Goal: Task Accomplishment & Management: Complete application form

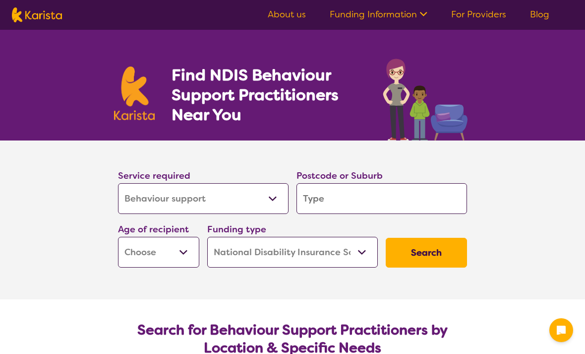
select select "Behaviour support"
select select "NDIS"
select select "Behaviour support"
select select "NDIS"
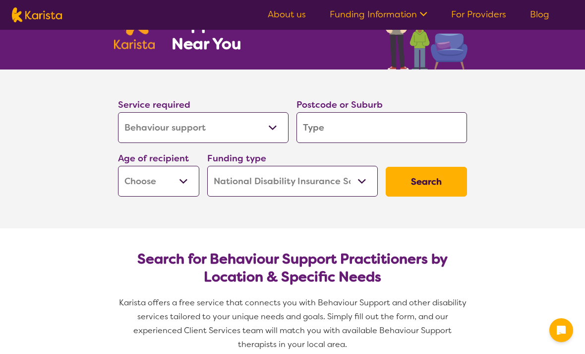
scroll to position [72, 0]
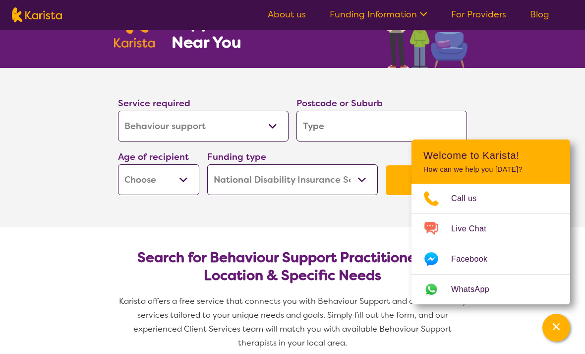
click at [139, 124] on select "Allied Health Assistant Assessment ([MEDICAL_DATA] or [MEDICAL_DATA]) Behaviour…" at bounding box center [203, 126] width 171 height 31
click at [436, 129] on input "search" at bounding box center [382, 126] width 171 height 31
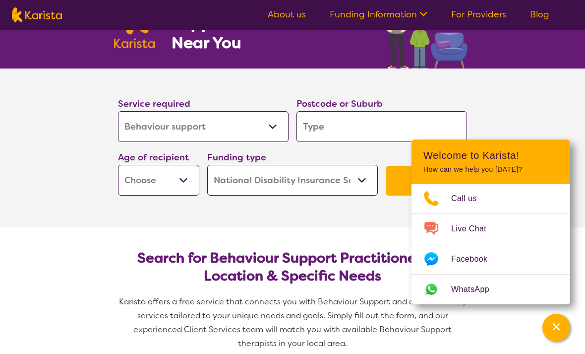
type input "2"
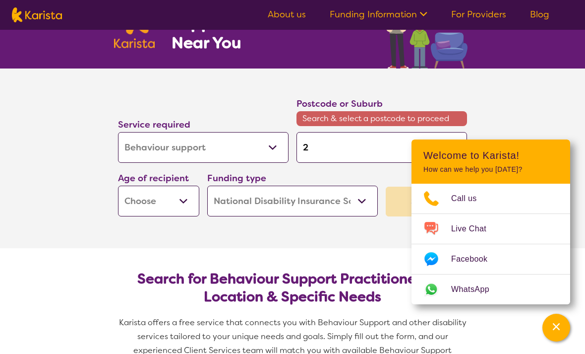
type input "27"
type input "275"
type input "2756"
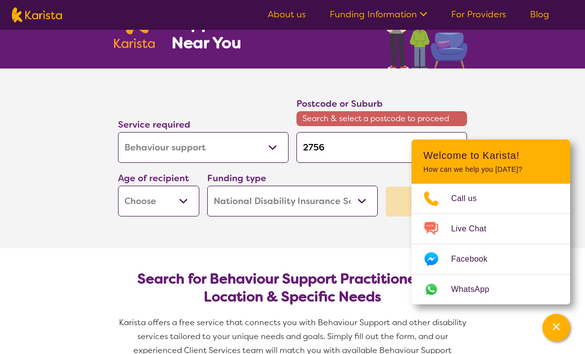
type input "2756"
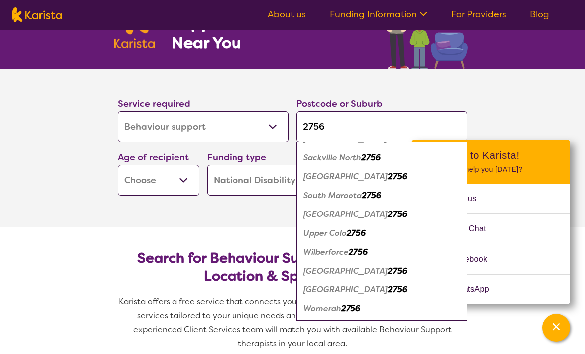
scroll to position [72, 0]
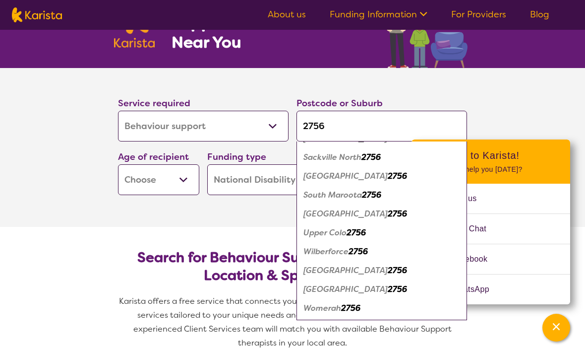
type input "2756"
click at [347, 209] on em "[GEOGRAPHIC_DATA]" at bounding box center [345, 213] width 84 height 10
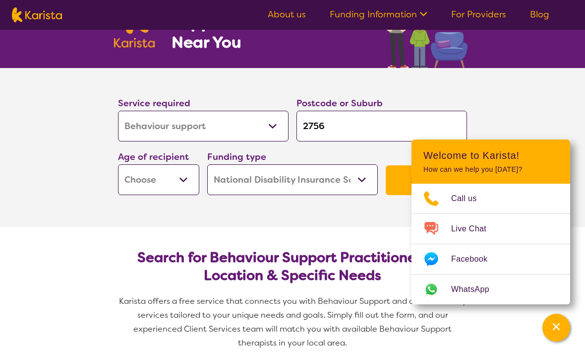
click at [180, 182] on select "Early Childhood - 0 to 9 Child - 10 to 11 Adolescent - 12 to 17 Adult - 18 to 6…" at bounding box center [158, 179] width 81 height 31
select select "AS"
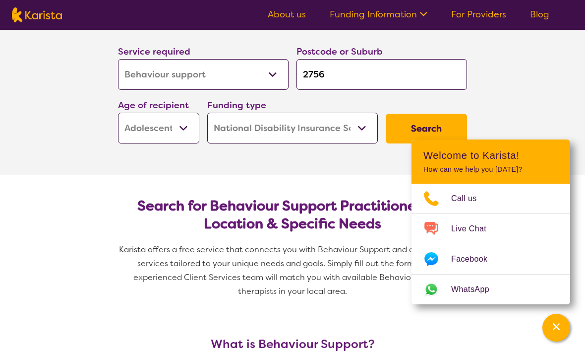
scroll to position [127, 0]
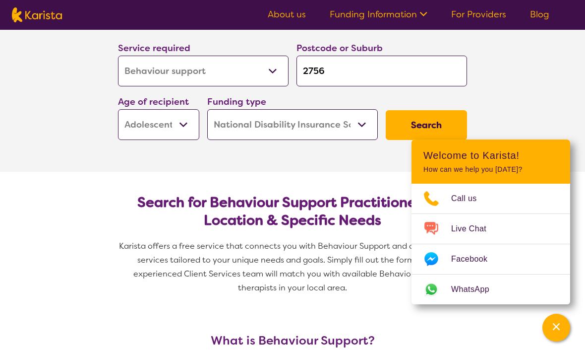
click at [560, 338] on div "Channel Menu" at bounding box center [556, 327] width 20 height 22
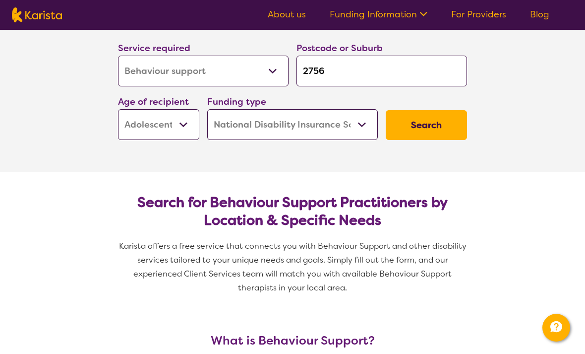
click at [444, 121] on button "Search" at bounding box center [426, 125] width 81 height 30
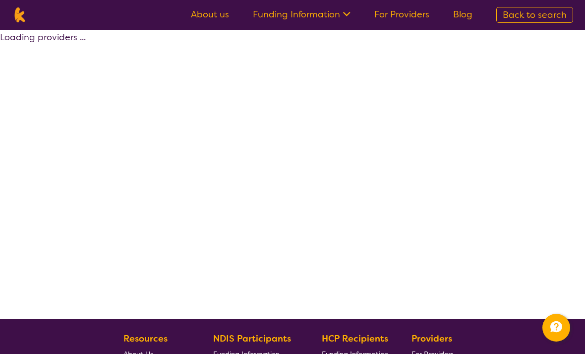
select select "by_score"
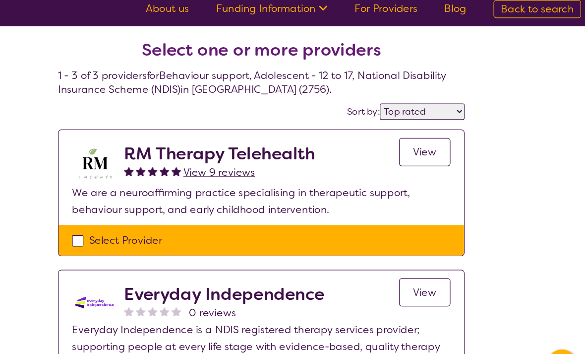
click at [426, 134] on span "View" at bounding box center [436, 140] width 20 height 12
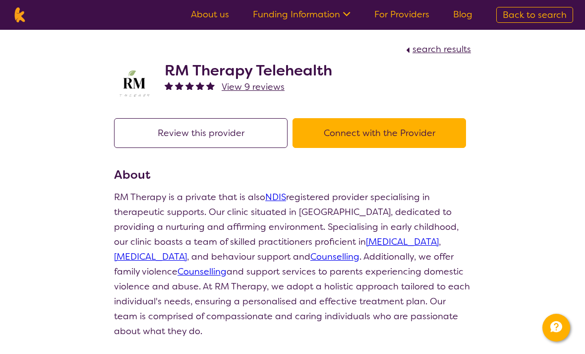
select select "by_score"
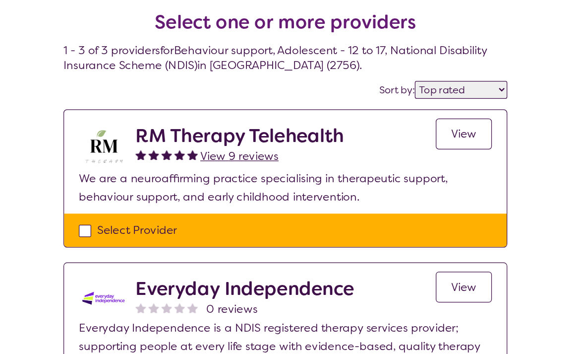
click at [398, 98] on select "Highly reviewed Top rated" at bounding box center [434, 105] width 74 height 14
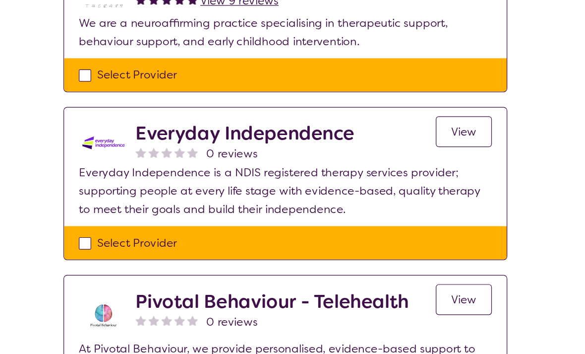
scroll to position [114, 0]
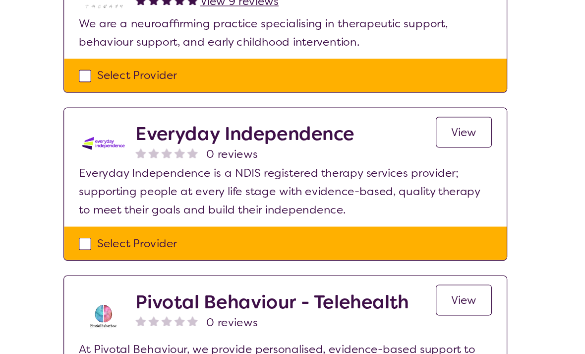
click at [426, 144] on span "View" at bounding box center [436, 150] width 20 height 12
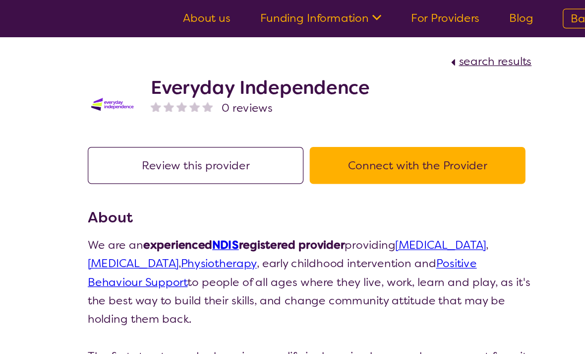
click at [375, 130] on button "Connect with the Provider" at bounding box center [380, 133] width 174 height 30
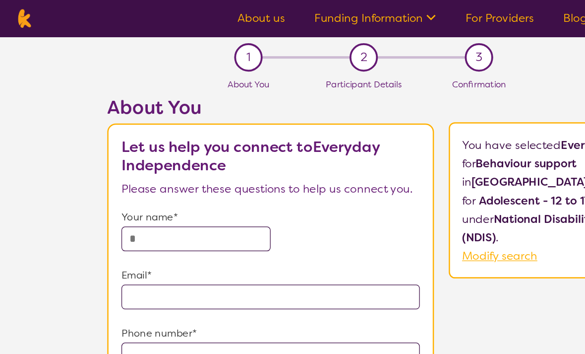
click at [192, 195] on input "text" at bounding box center [158, 192] width 120 height 20
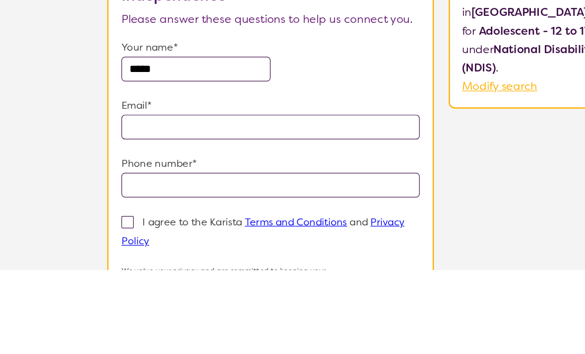
type input "*****"
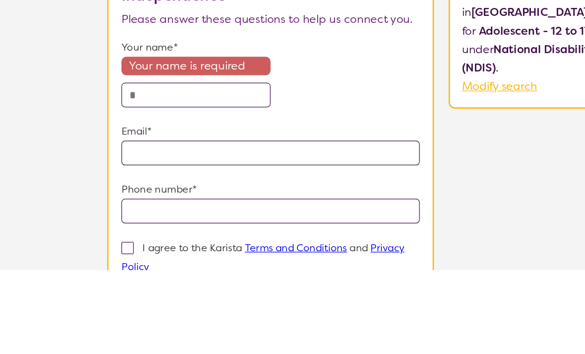
type input "**********"
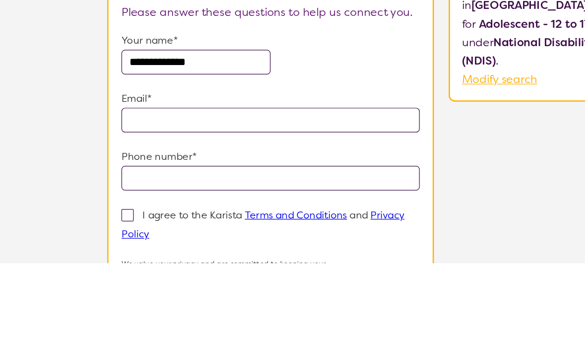
type input "**********"
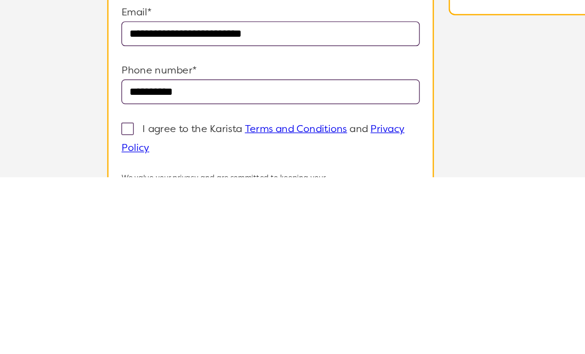
type input "**********"
click at [115, 309] on p "I agree to the Karista Terms and Conditions and Privacy Policy" at bounding box center [212, 322] width 228 height 26
click at [120, 326] on input "I agree to the Karista Terms and Conditions and Privacy Policy" at bounding box center [123, 329] width 6 height 6
checkbox input "true"
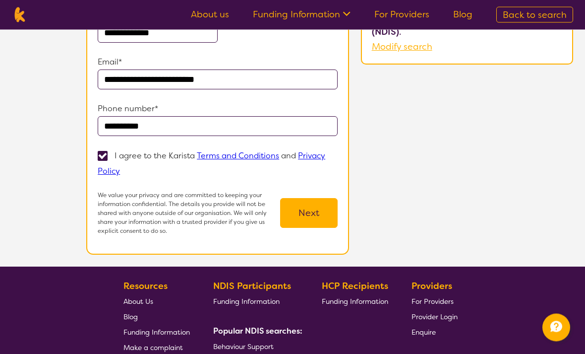
scroll to position [159, 0]
click at [313, 208] on button "Next" at bounding box center [309, 213] width 58 height 30
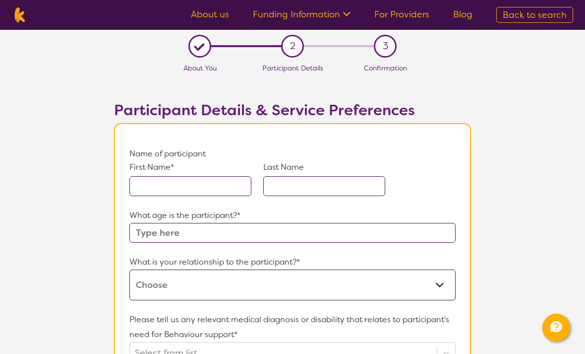
click at [204, 183] on input "text" at bounding box center [190, 186] width 122 height 20
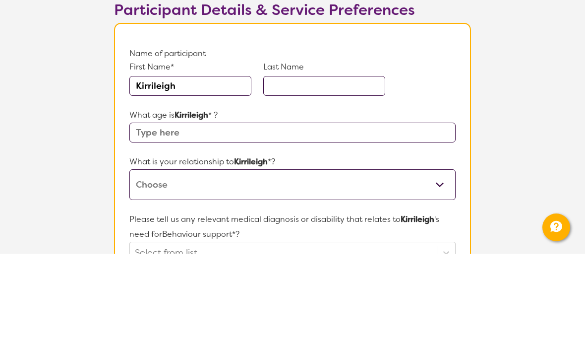
type input "Kirrileigh"
click at [345, 176] on input "text" at bounding box center [324, 186] width 122 height 20
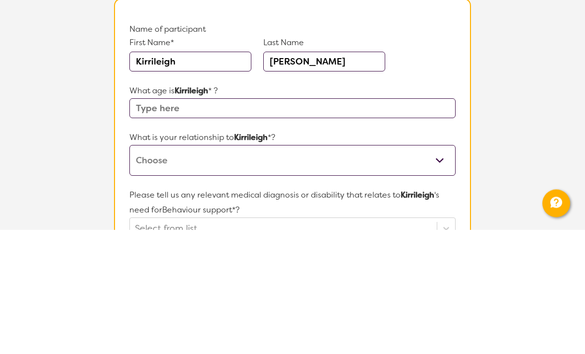
type input "[PERSON_NAME]"
click at [156, 223] on input "text" at bounding box center [292, 233] width 326 height 20
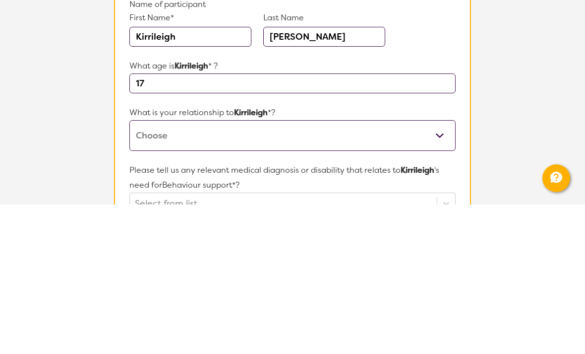
type input "17"
click at [366, 269] on select "This request is for myself I am their parent I am their child I am their spouse…" at bounding box center [292, 284] width 326 height 31
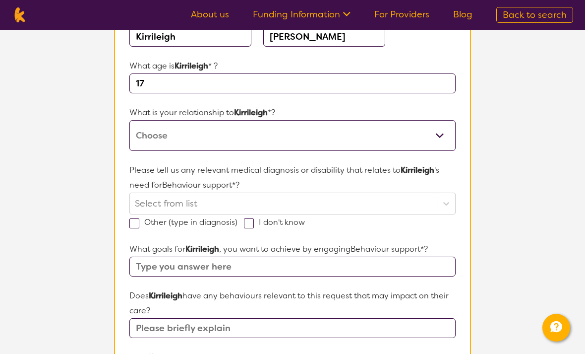
select select "I am their parent"
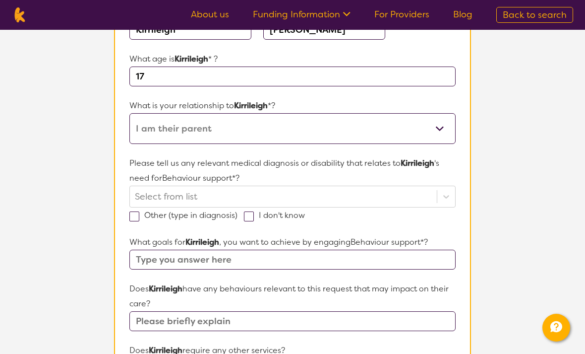
scroll to position [170, 0]
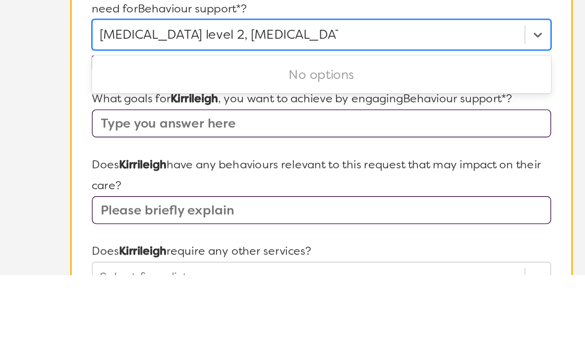
type input "[MEDICAL_DATA] level 2, [MEDICAL_DATA], [MEDICAL_DATA], anxity,"
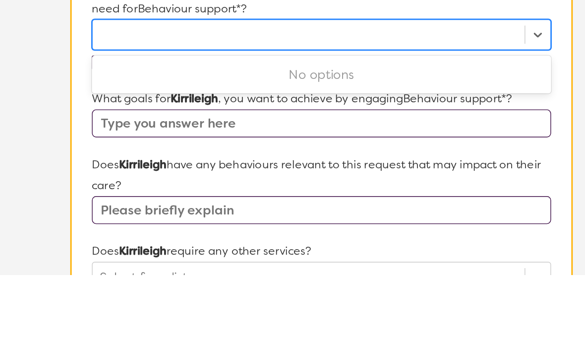
scroll to position [248, 0]
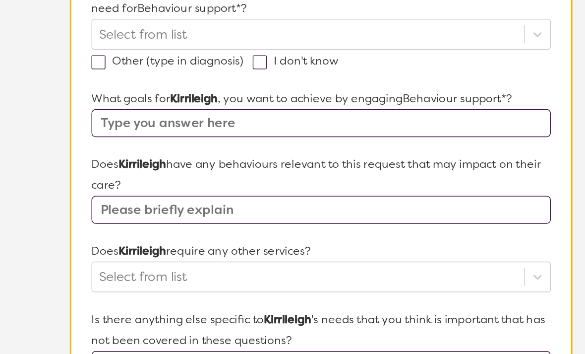
click at [251, 219] on input "text" at bounding box center [292, 229] width 326 height 20
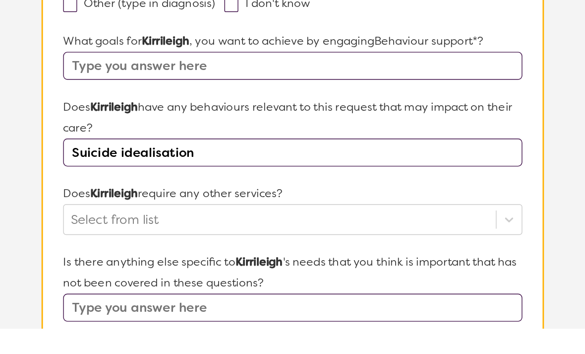
type input "Suicide idealisation"
click at [129, 157] on input "text" at bounding box center [292, 167] width 326 height 20
click at [189, 157] on input "To find better ways to cope" at bounding box center [292, 167] width 326 height 20
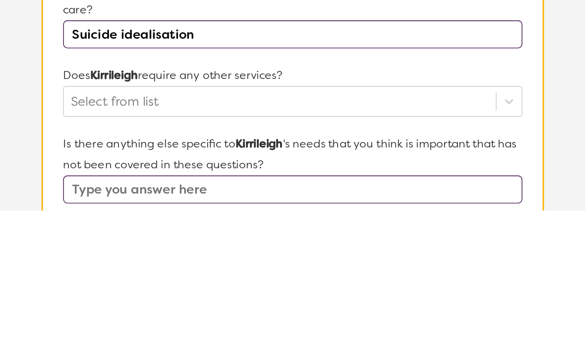
type input "To find better ways to cope with stress, calm themselves down, and better eatin…"
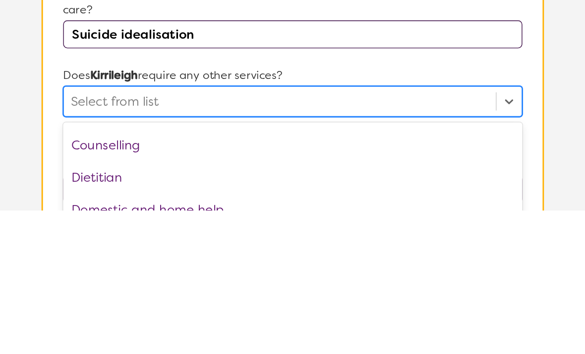
scroll to position [54, 0]
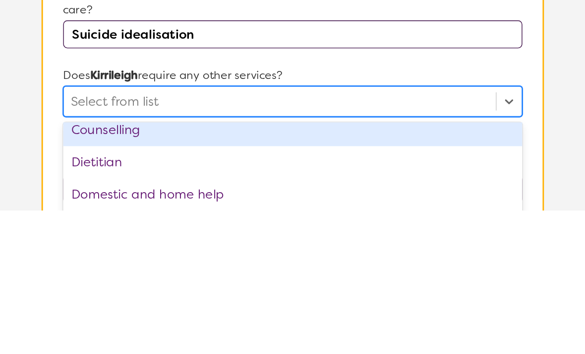
click at [308, 285] on div "Counselling" at bounding box center [292, 296] width 326 height 23
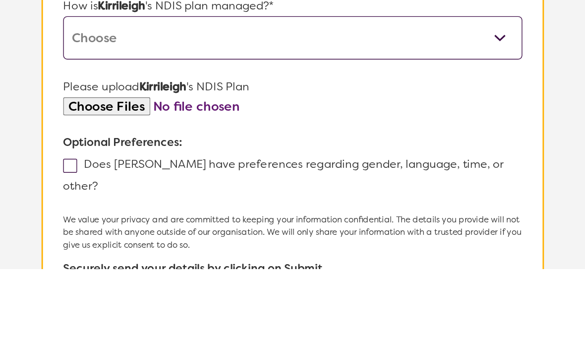
scroll to position [511, 0]
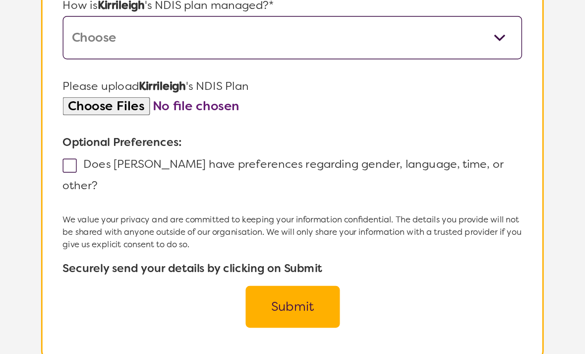
click at [129, 215] on span at bounding box center [134, 220] width 10 height 10
click at [154, 230] on input "Does [PERSON_NAME] have preferences regarding gender, language, time, or other?" at bounding box center [157, 233] width 6 height 6
checkbox input "true"
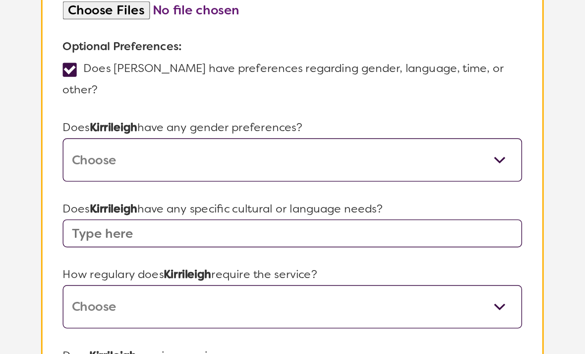
scroll to position [602, 0]
click at [356, 282] on select "Daily Twice a week Weekly Every fortnight Monthly Other" at bounding box center [292, 297] width 326 height 31
select select "Weekly"
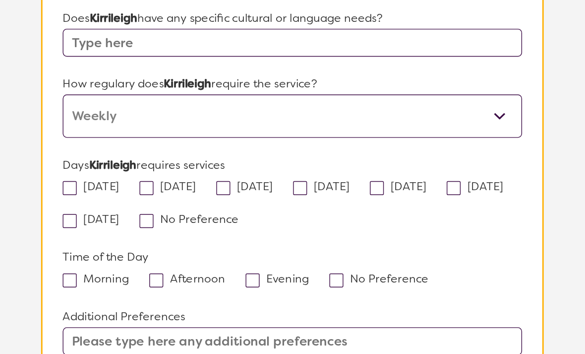
scroll to position [737, 0]
click at [184, 208] on span at bounding box center [189, 213] width 10 height 10
click at [224, 208] on input "[DATE]" at bounding box center [227, 211] width 6 height 6
checkbox input "true"
click at [191, 272] on label "Afternoon" at bounding box center [221, 277] width 60 height 10
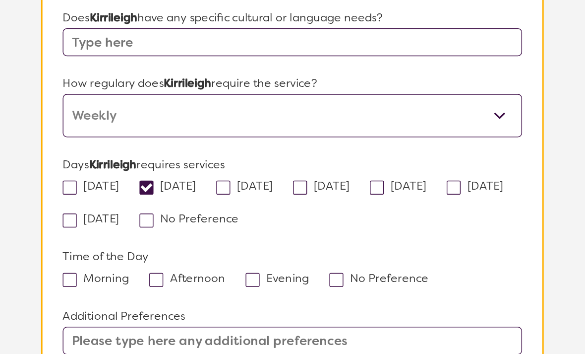
click at [245, 273] on input "Afternoon" at bounding box center [248, 276] width 6 height 6
checkbox input "true"
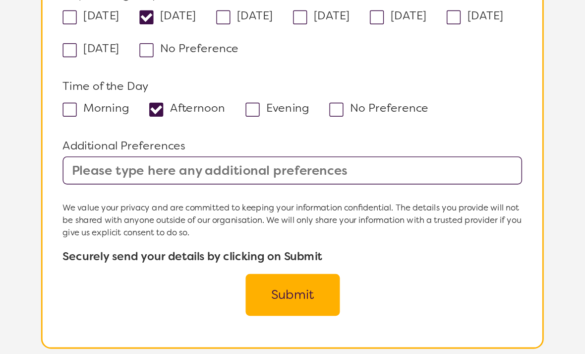
scroll to position [859, 0]
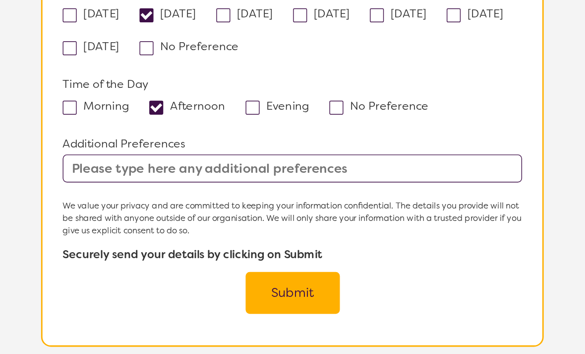
click at [216, 189] on input "text" at bounding box center [292, 199] width 326 height 20
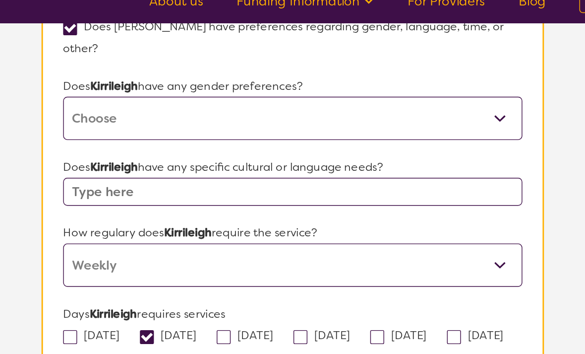
scroll to position [697, 0]
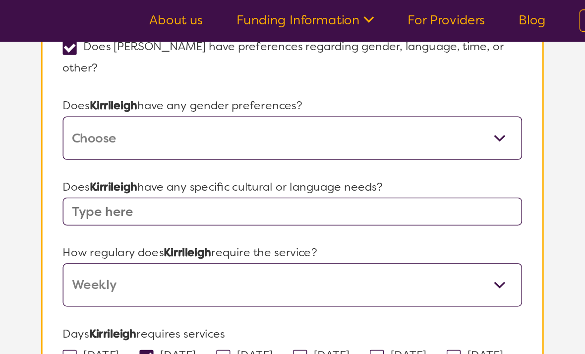
type input "After 12.30-1pm [DATE] as they are in the area for tafe"
click at [347, 140] on input "text" at bounding box center [292, 150] width 326 height 20
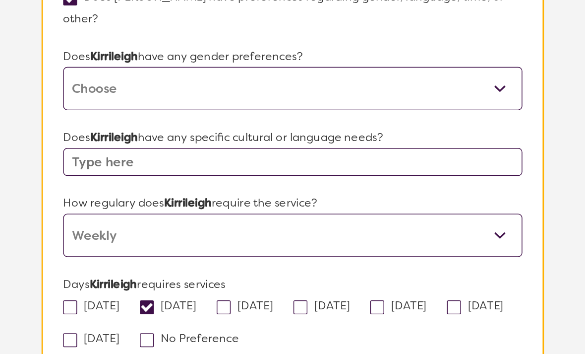
scroll to position [689, 0]
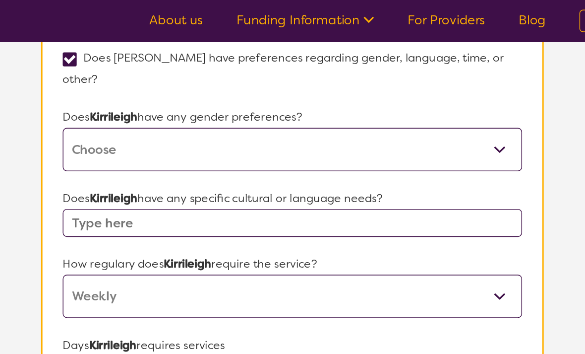
click at [352, 93] on select "[DEMOGRAPHIC_DATA] [DEMOGRAPHIC_DATA] Other No Preference" at bounding box center [292, 106] width 326 height 31
click at [358, 95] on select "[DEMOGRAPHIC_DATA] [DEMOGRAPHIC_DATA] Other No Preference" at bounding box center [292, 106] width 326 height 31
click at [360, 95] on select "[DEMOGRAPHIC_DATA] [DEMOGRAPHIC_DATA] Other No Preference" at bounding box center [292, 106] width 326 height 31
select select "[DEMOGRAPHIC_DATA]"
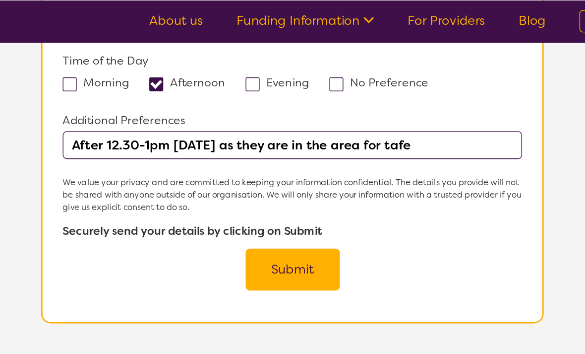
scroll to position [931, 0]
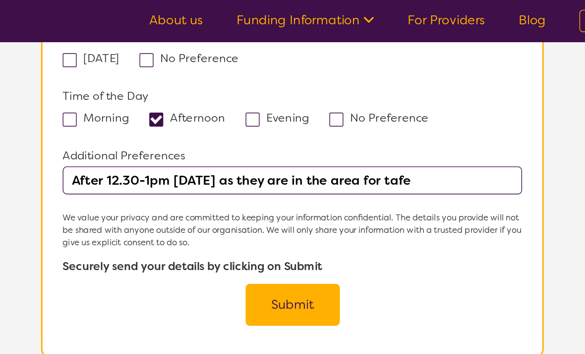
click at [328, 118] on input "After 12.30-1pm [DATE] as they are in the area for tafe" at bounding box center [292, 128] width 326 height 20
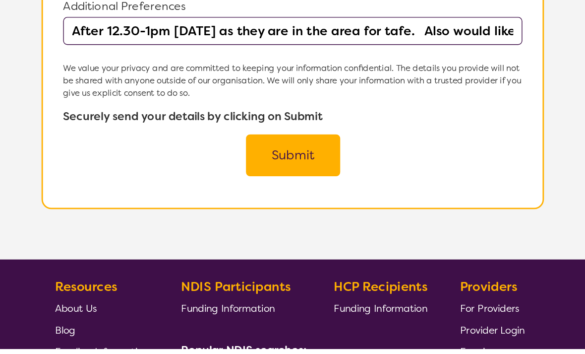
type input "After 12.30-1pm [DATE] as they are in the area for tafe. Also would like a [DEM…"
click at [259, 201] on button "Submit" at bounding box center [292, 216] width 67 height 30
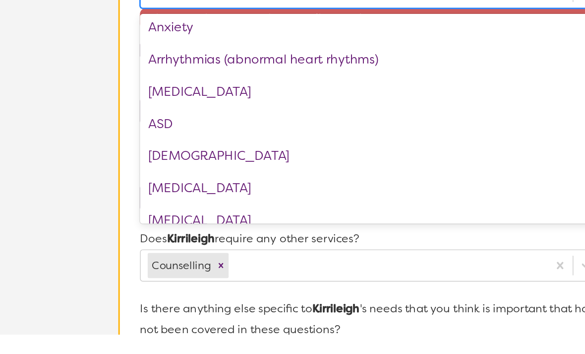
scroll to position [119, 0]
click at [329, 147] on div "Arrhythmias (abnormal heart rhythms)" at bounding box center [292, 158] width 326 height 23
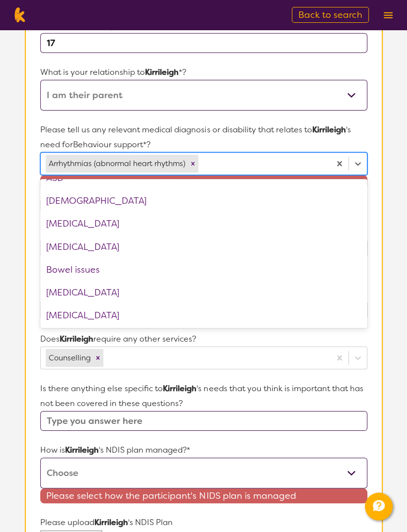
scroll to position [175, 0]
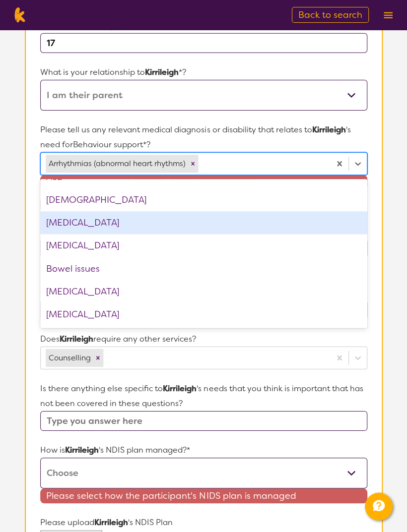
click at [320, 230] on div "[MEDICAL_DATA]" at bounding box center [203, 222] width 326 height 23
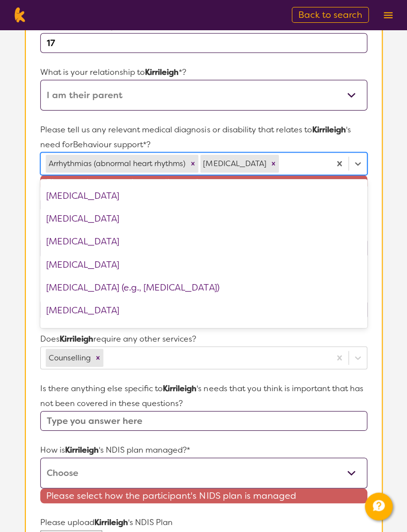
scroll to position [523, 0]
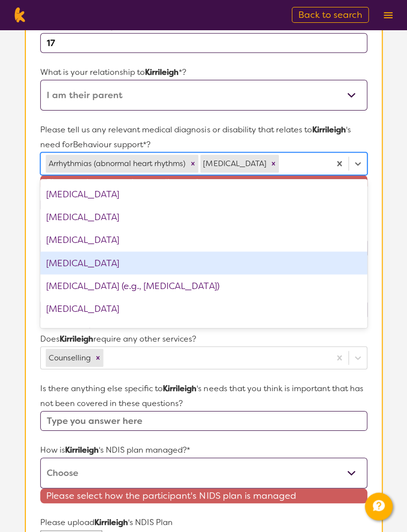
click at [314, 264] on div "[MEDICAL_DATA]" at bounding box center [203, 262] width 326 height 23
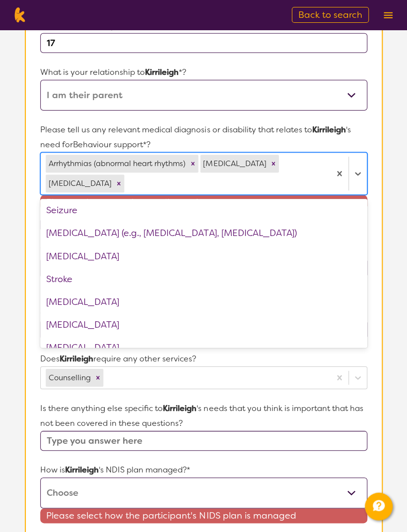
scroll to position [1417, 0]
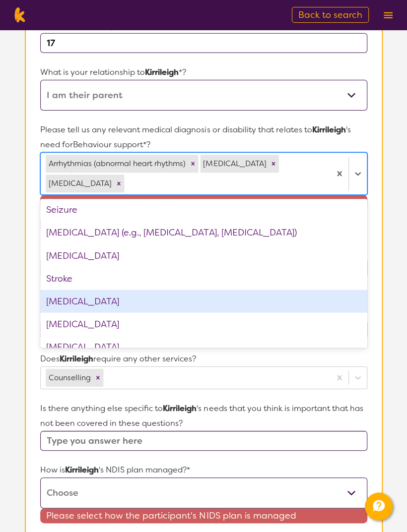
click at [310, 299] on div "[MEDICAL_DATA]" at bounding box center [203, 301] width 326 height 23
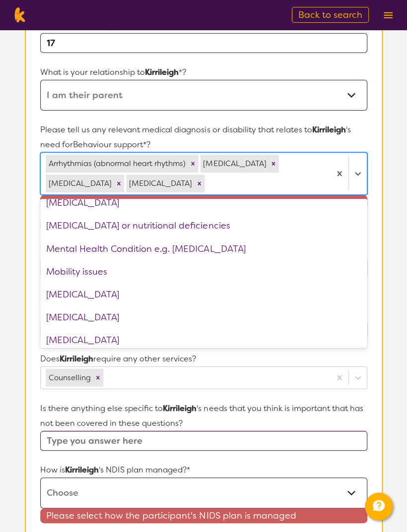
scroll to position [899, 0]
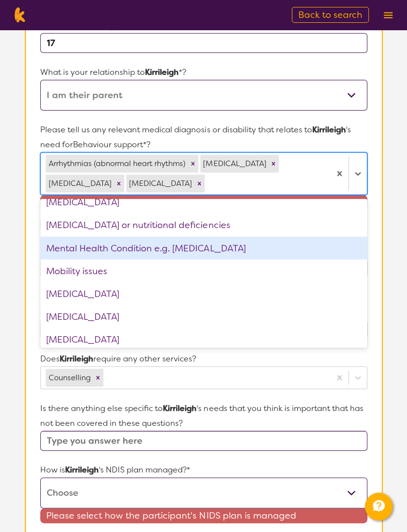
click at [324, 251] on div "Mental Health Condition e.g. [MEDICAL_DATA]" at bounding box center [203, 248] width 326 height 23
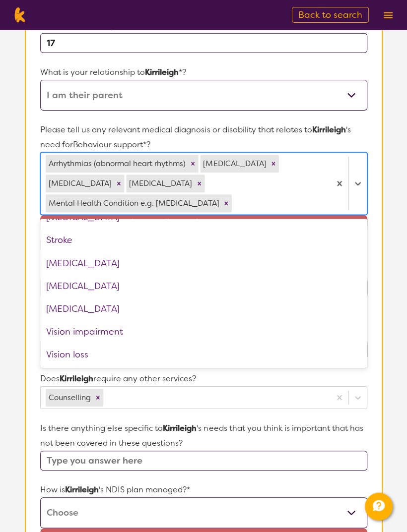
scroll to position [1452, 0]
click at [320, 332] on div "Vision impairment" at bounding box center [203, 331] width 326 height 23
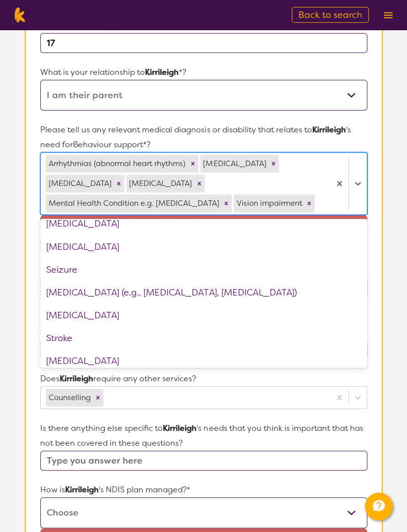
scroll to position [1352, 0]
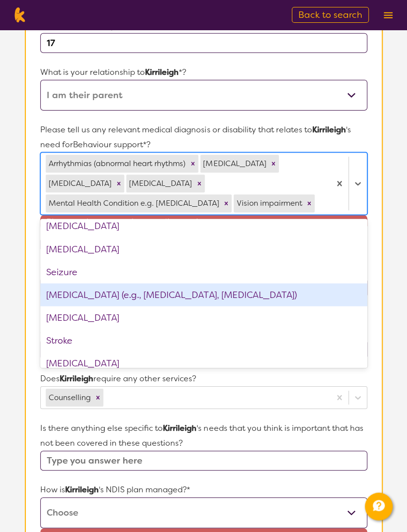
click at [326, 299] on div "[MEDICAL_DATA] (e.g., [MEDICAL_DATA], [MEDICAL_DATA])" at bounding box center [203, 294] width 326 height 23
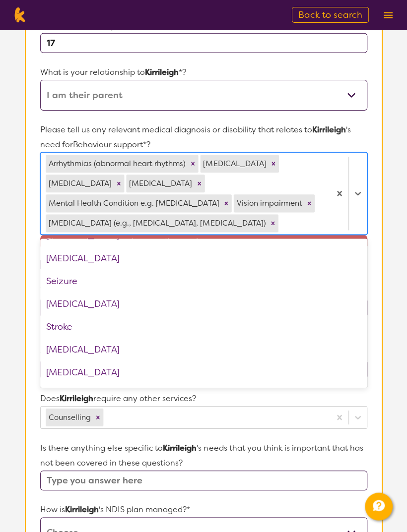
scroll to position [1395, 0]
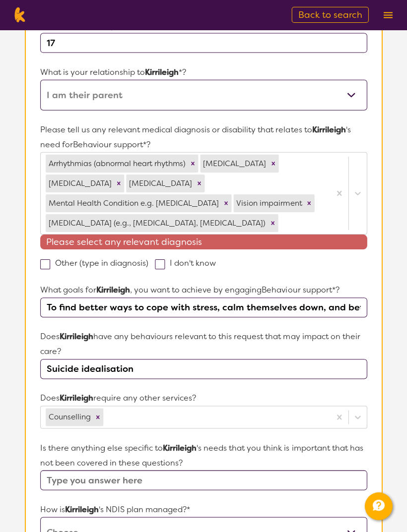
click at [401, 147] on section "L About You 2 Participant Details 3 Confirmation Participant Details & Service …" at bounding box center [203, 483] width 407 height 1287
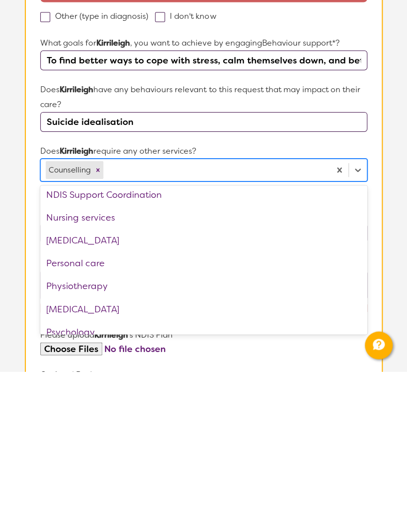
scroll to position [187, 0]
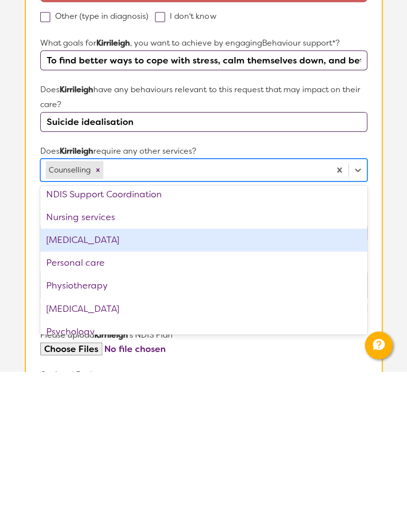
click at [316, 353] on div "[MEDICAL_DATA]" at bounding box center [203, 400] width 326 height 23
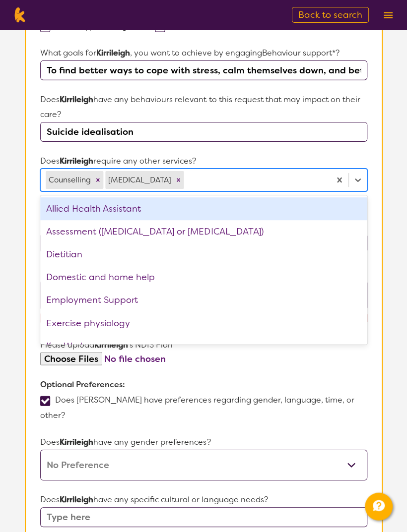
scroll to position [0, 0]
click at [401, 240] on section "L About You 2 Participant Details 3 Confirmation Participant Details & Service …" at bounding box center [203, 246] width 407 height 1287
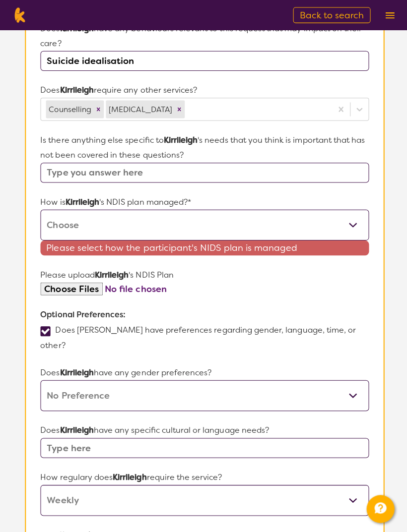
scroll to position [489, 0]
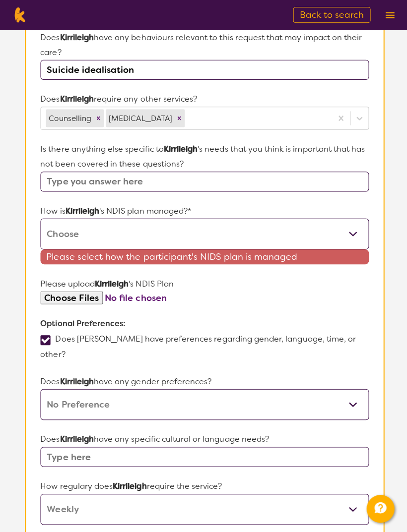
click at [348, 233] on select "Self-managed NDIS plan Managed by a registered plan management provider (not th…" at bounding box center [203, 232] width 326 height 31
select select "I'm not sure"
click at [93, 294] on form "Name of participant First Name* [PERSON_NAME] Last Name [PERSON_NAME] What age …" at bounding box center [203, 213] width 326 height 1112
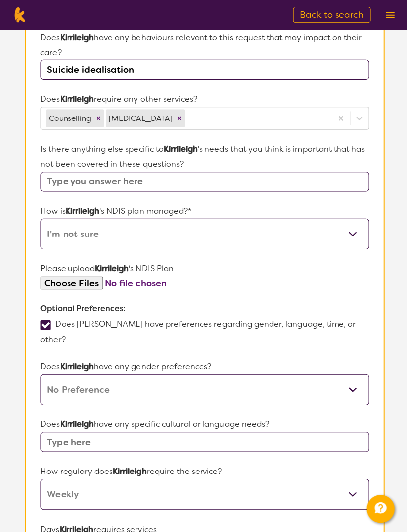
click at [94, 280] on input "file" at bounding box center [203, 281] width 326 height 13
type input "C:\fakepath\IMG_2638.png"
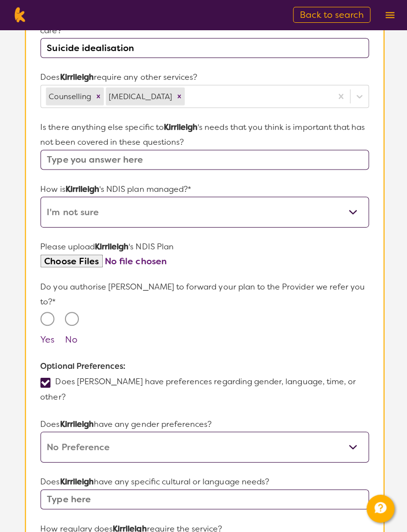
scroll to position [511, 0]
click at [53, 310] on input "Yes" at bounding box center [47, 317] width 14 height 14
radio input "true"
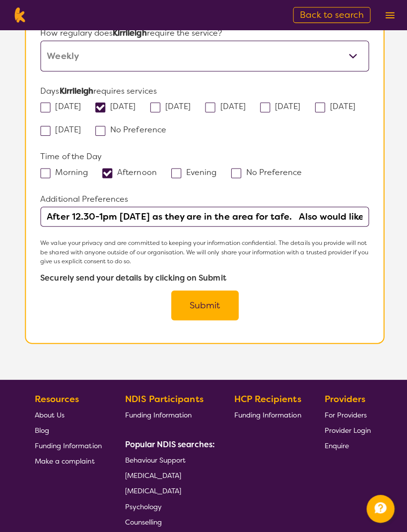
scroll to position [1035, 0]
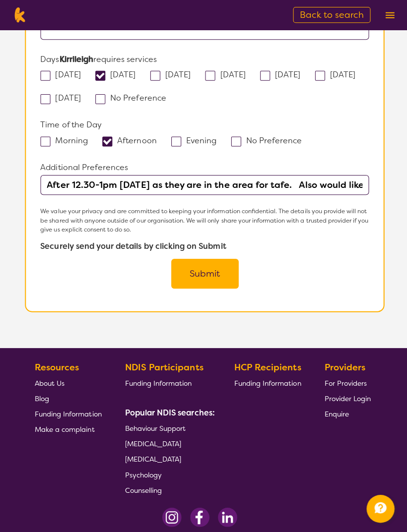
click at [215, 257] on button "Submit" at bounding box center [203, 272] width 67 height 30
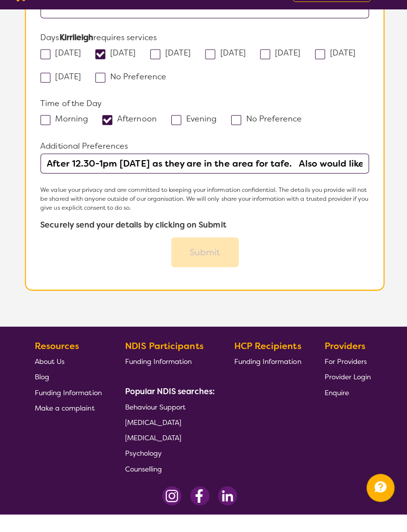
scroll to position [1014, 0]
